Goal: Task Accomplishment & Management: Manage account settings

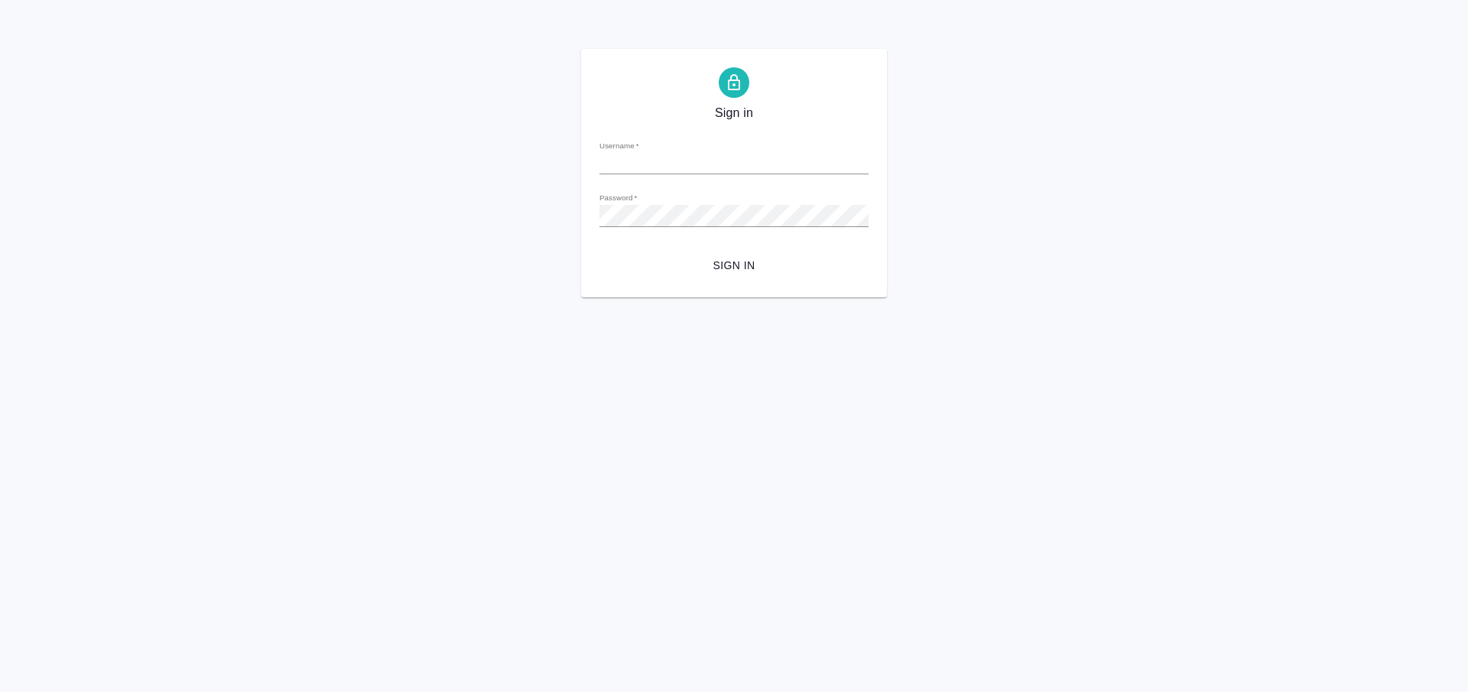
type input "[PERSON_NAME][EMAIL_ADDRESS][DOMAIN_NAME]"
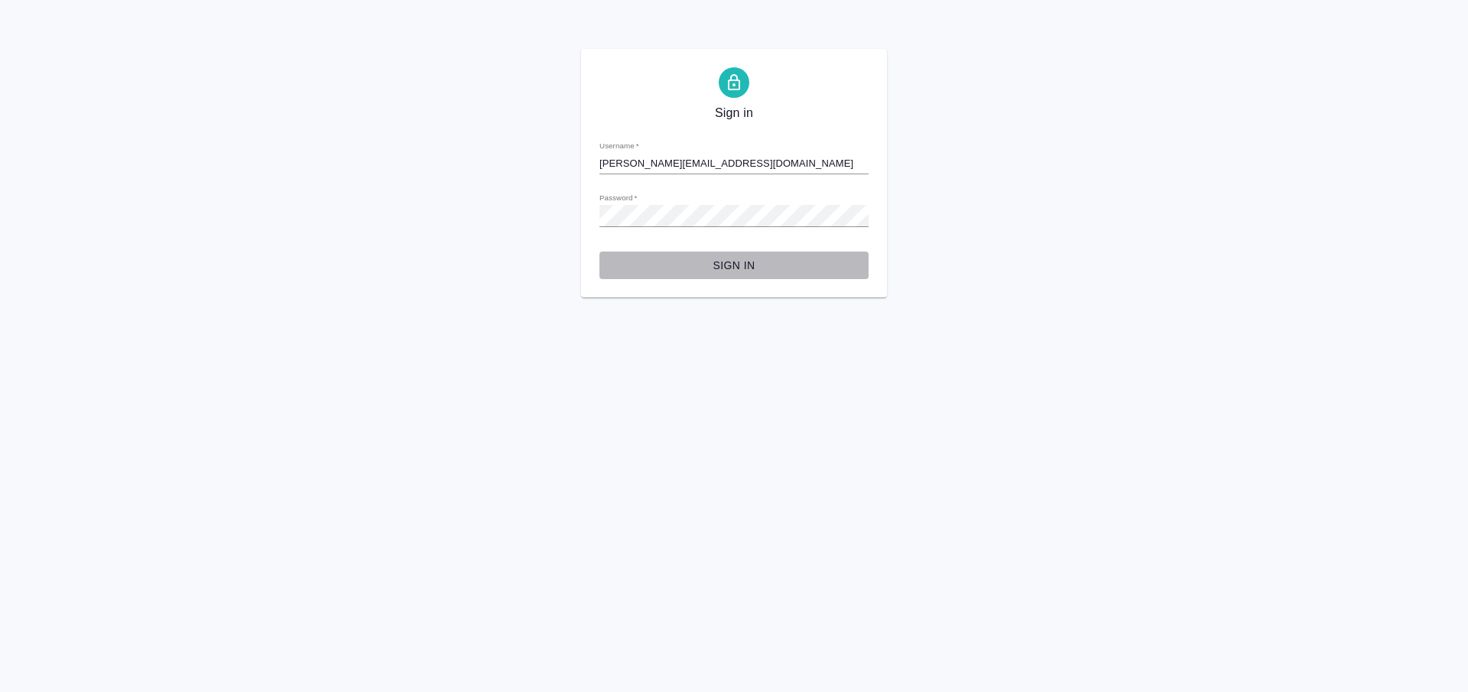
click at [739, 259] on span "Sign in" at bounding box center [734, 265] width 245 height 19
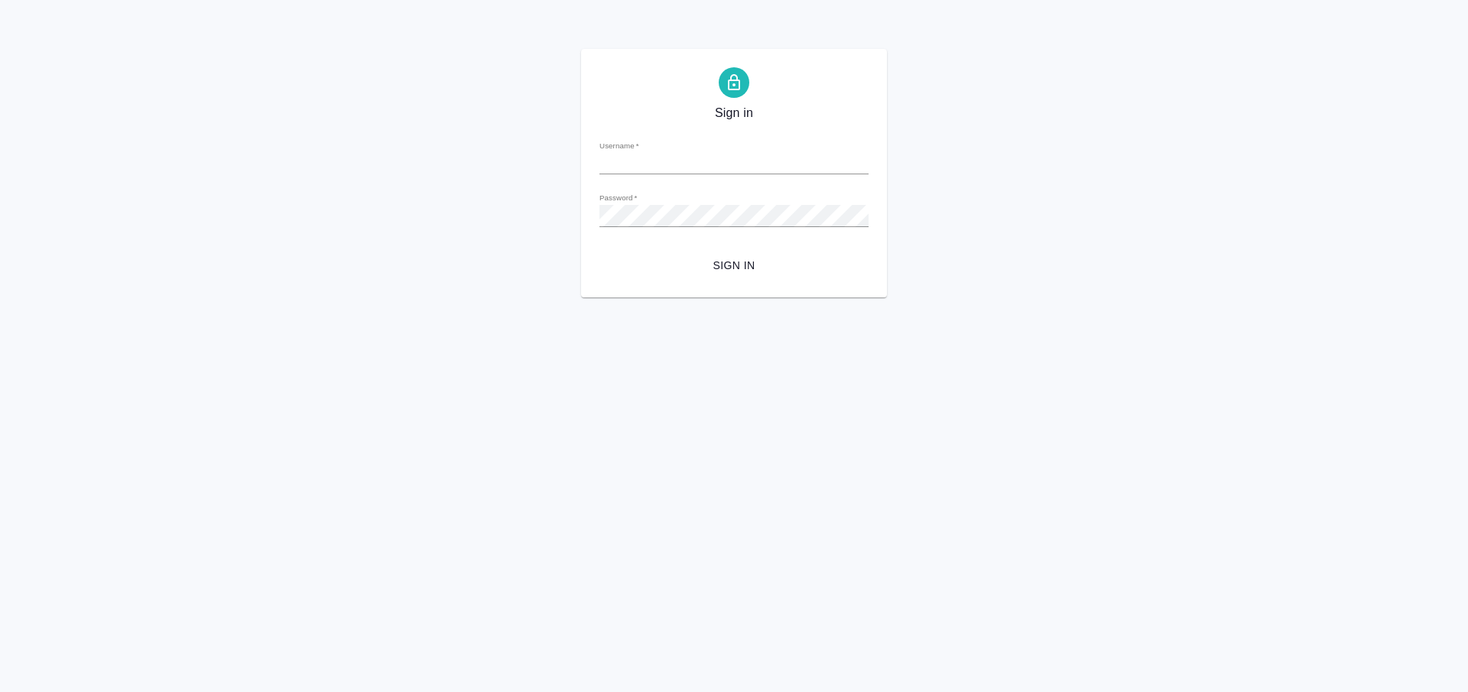
type input "[PERSON_NAME][EMAIL_ADDRESS][DOMAIN_NAME]"
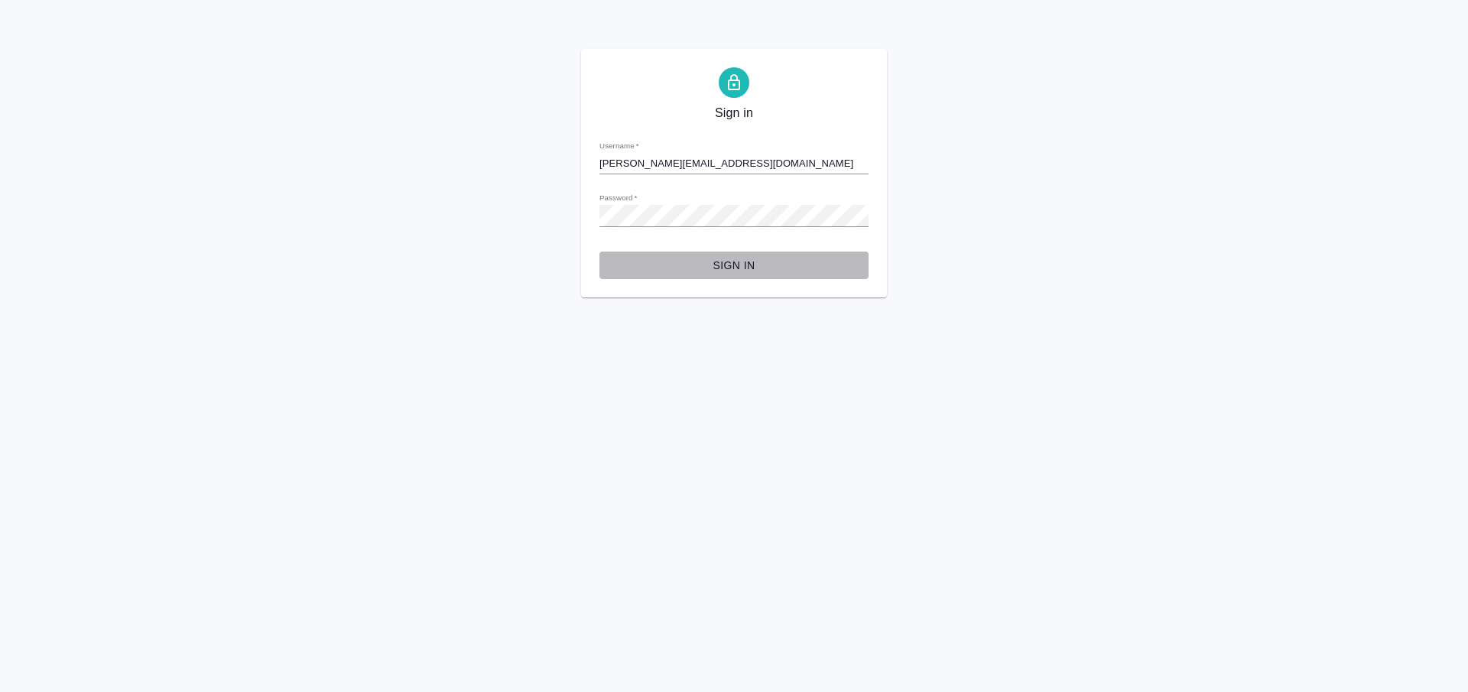
click at [718, 261] on span "Sign in" at bounding box center [734, 265] width 245 height 19
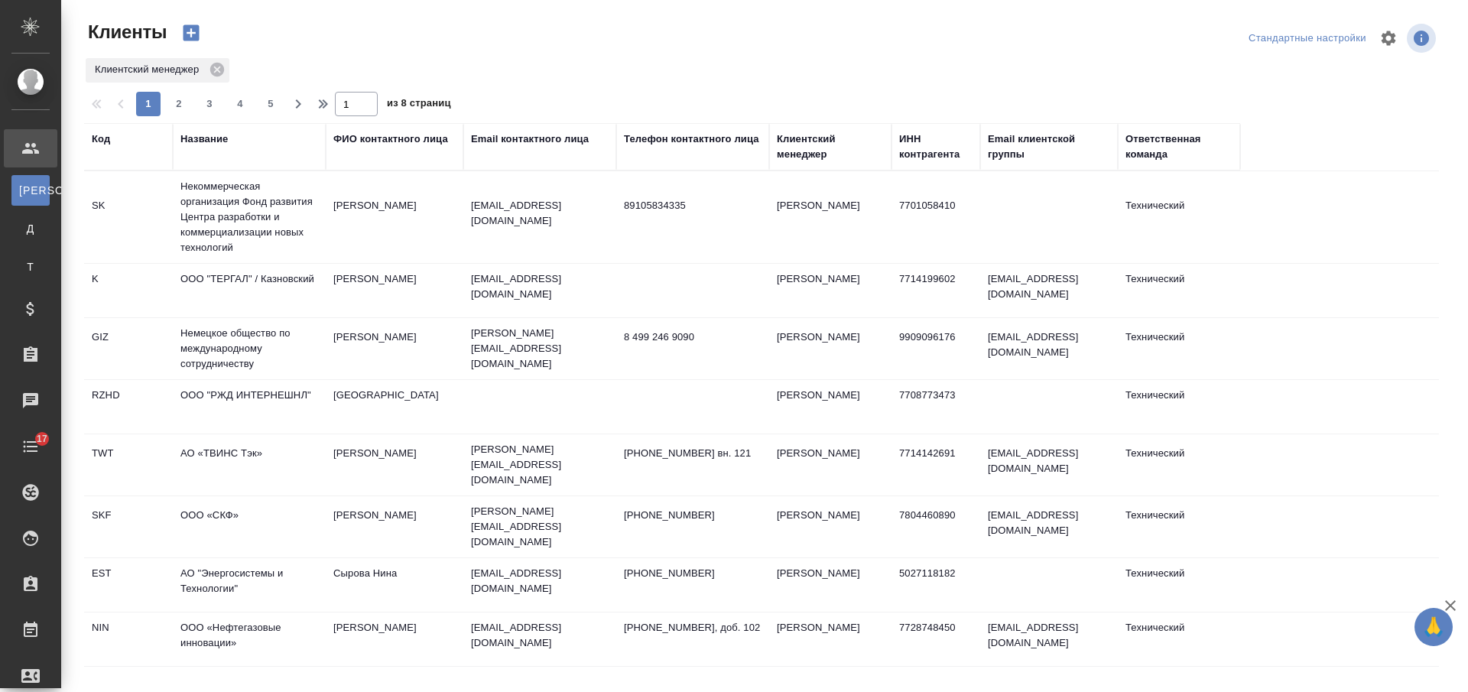
select select "RU"
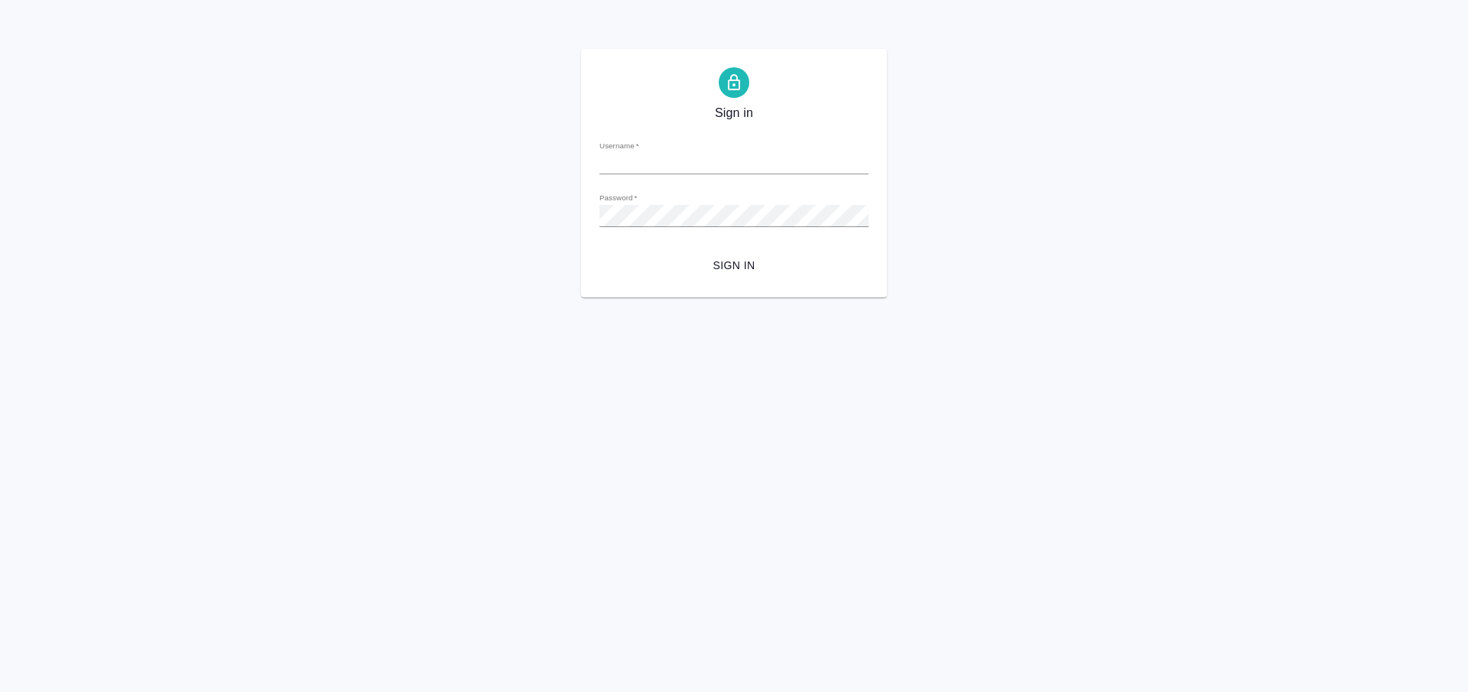
type input "[PERSON_NAME][EMAIL_ADDRESS][DOMAIN_NAME]"
click at [713, 263] on span "Sign in" at bounding box center [734, 265] width 245 height 19
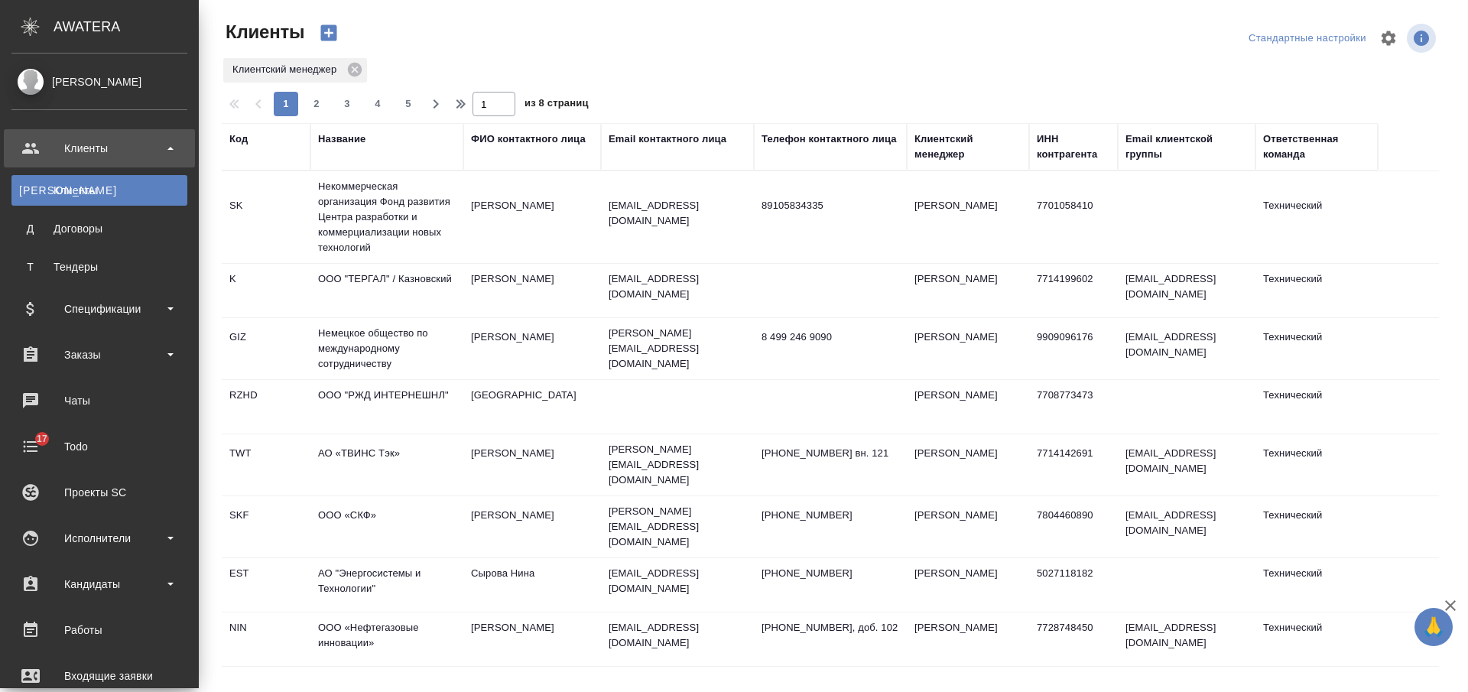
select select "RU"
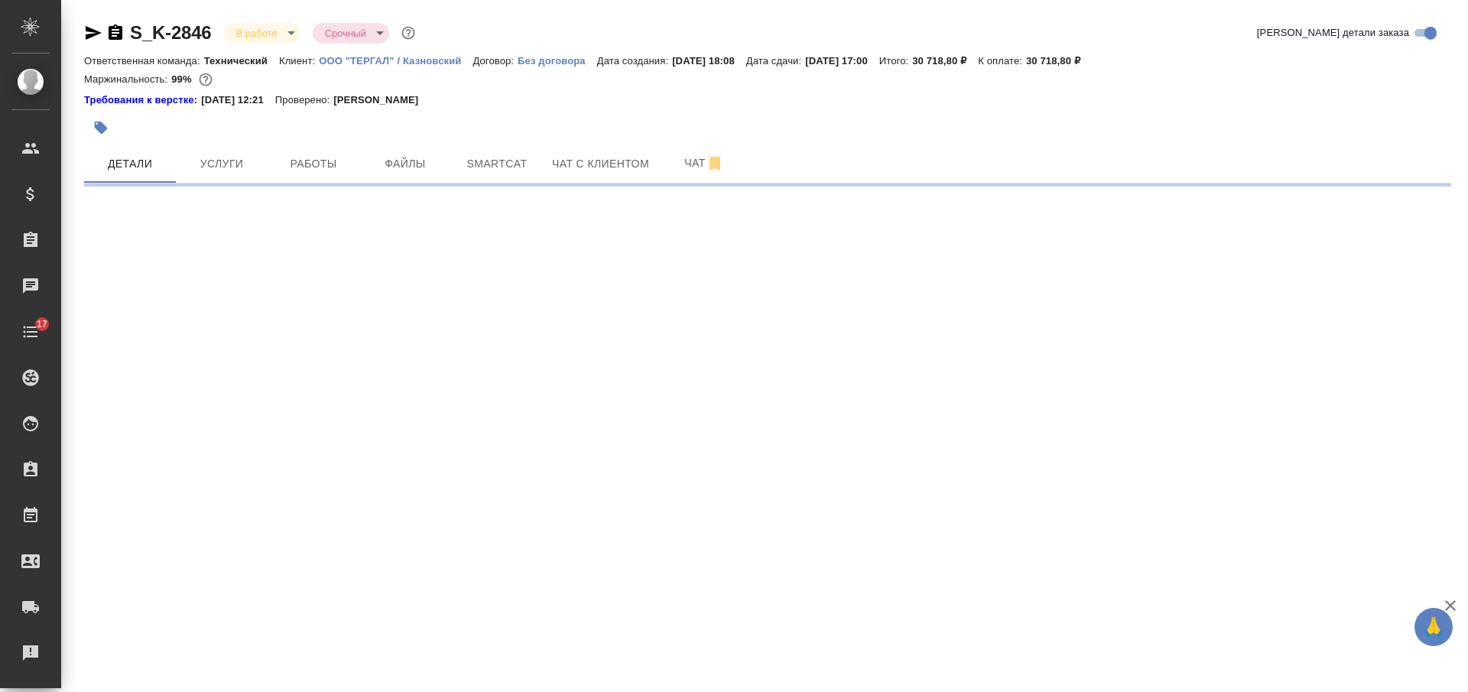
select select "RU"
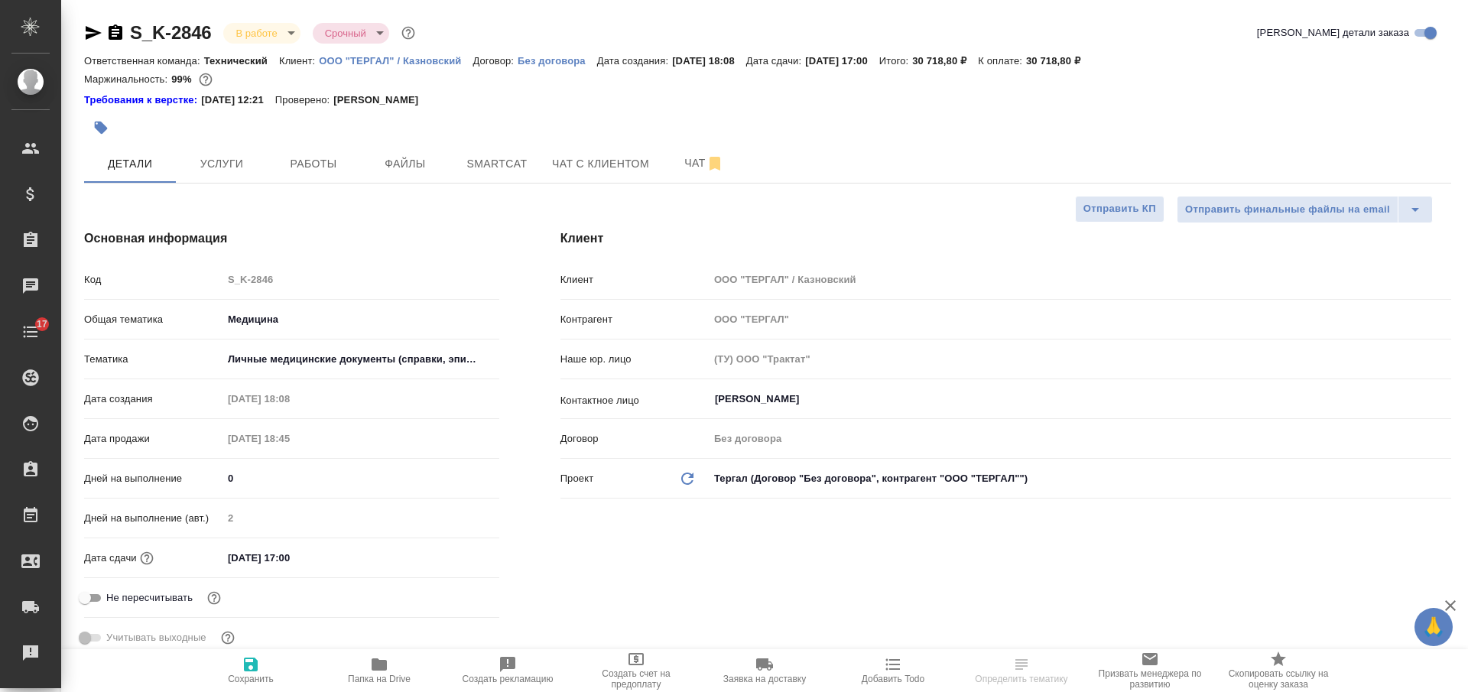
type textarea "x"
type input "Баданян Артак"
type input "Chernova Anna"
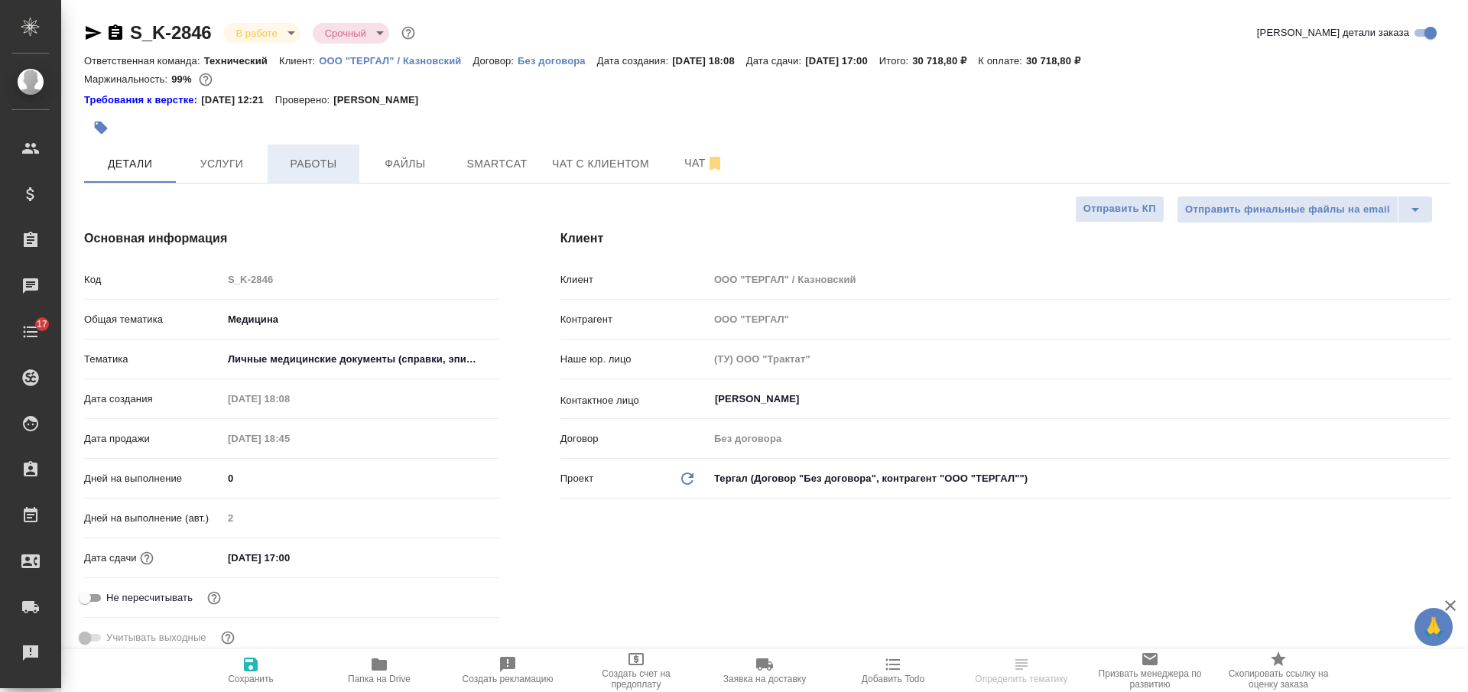
click at [348, 170] on span "Работы" at bounding box center [313, 163] width 73 height 19
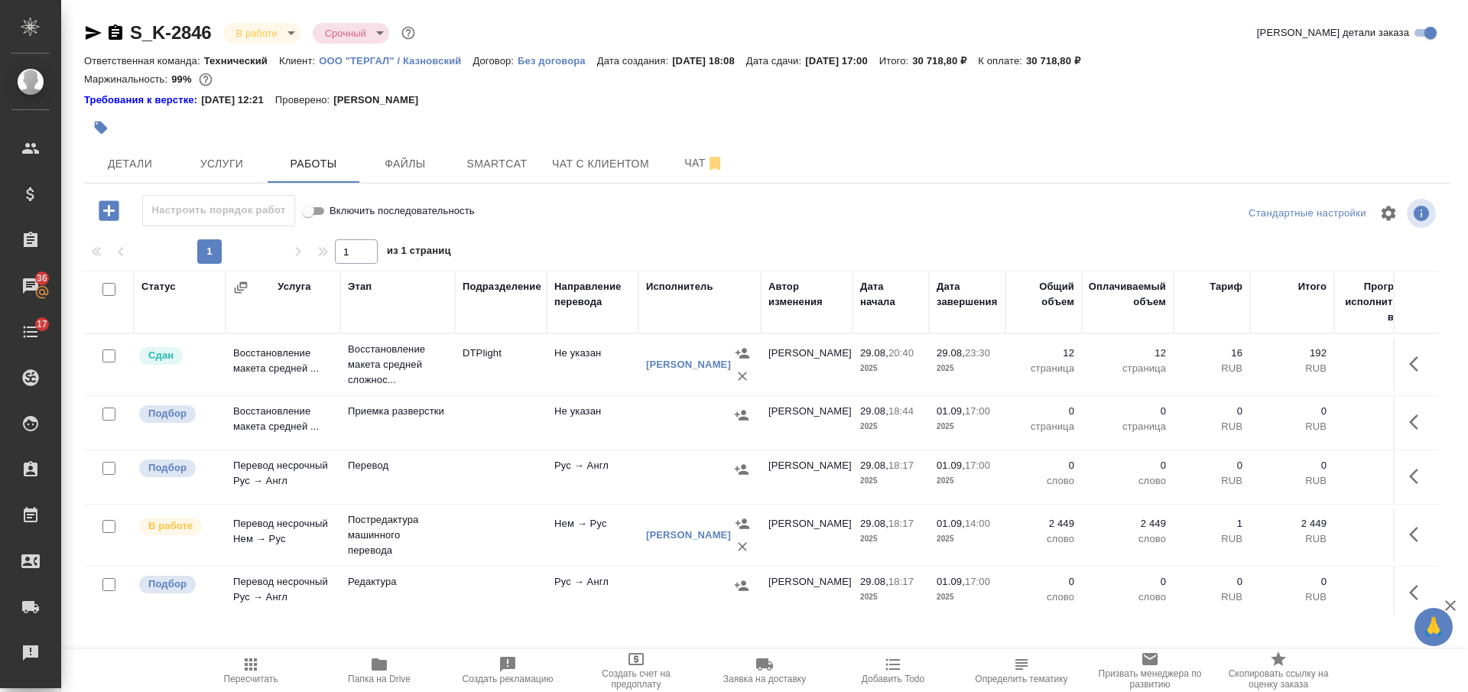
click at [641, 124] on div at bounding box center [540, 128] width 912 height 34
